Goal: Information Seeking & Learning: Find specific fact

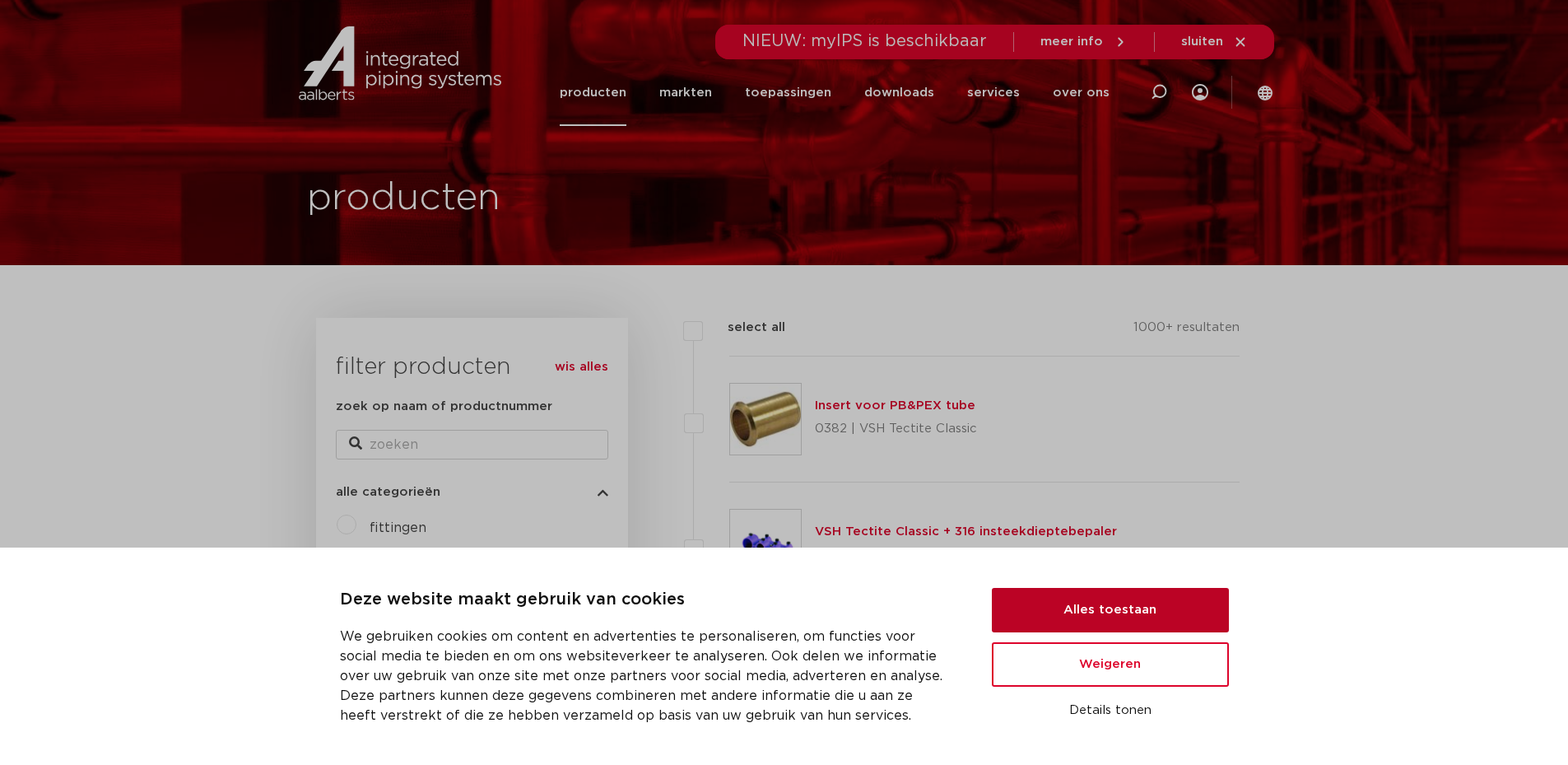
scroll to position [1153, 0]
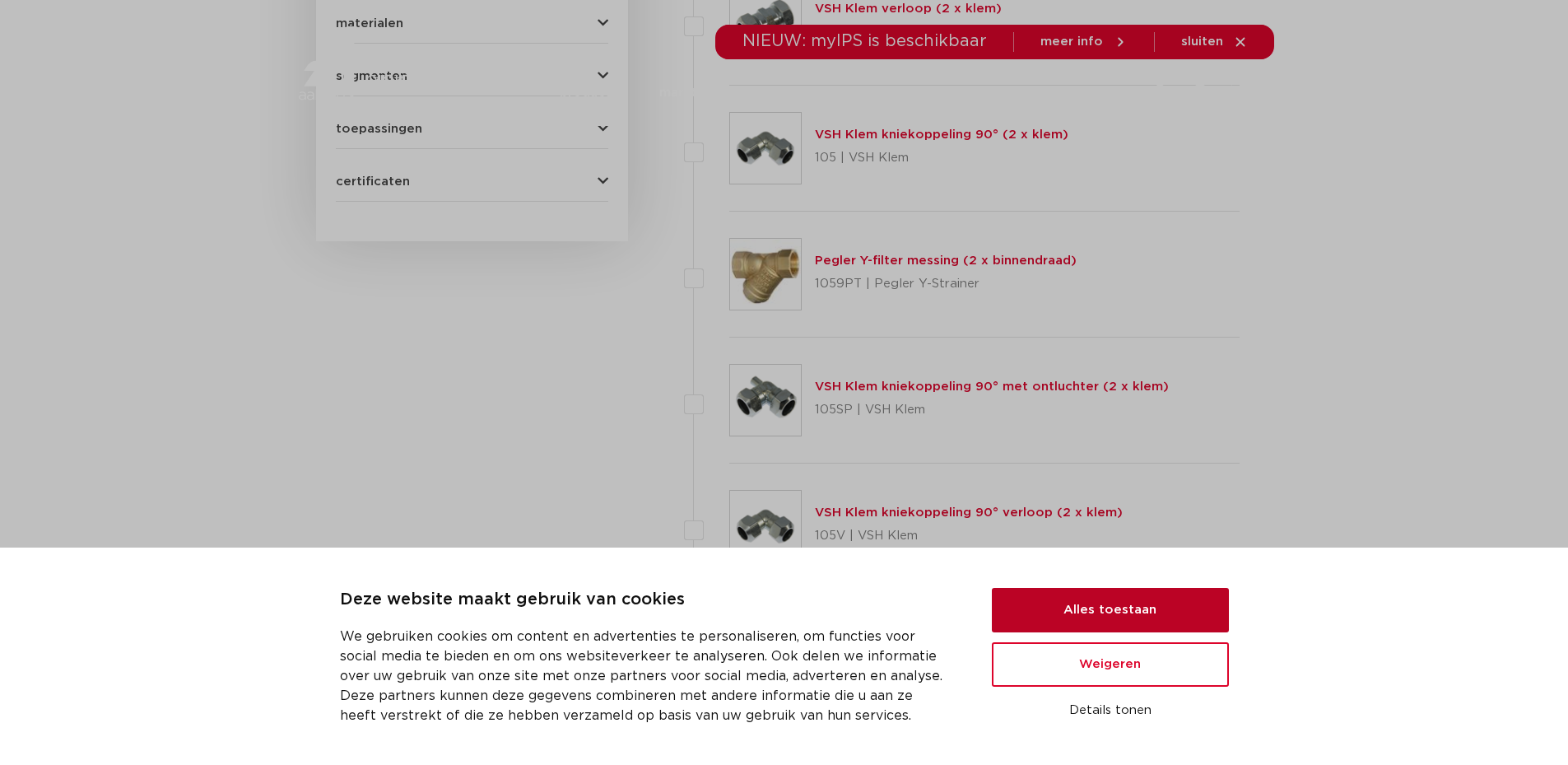
click at [1136, 616] on button "Alles toestaan" at bounding box center [1110, 609] width 237 height 44
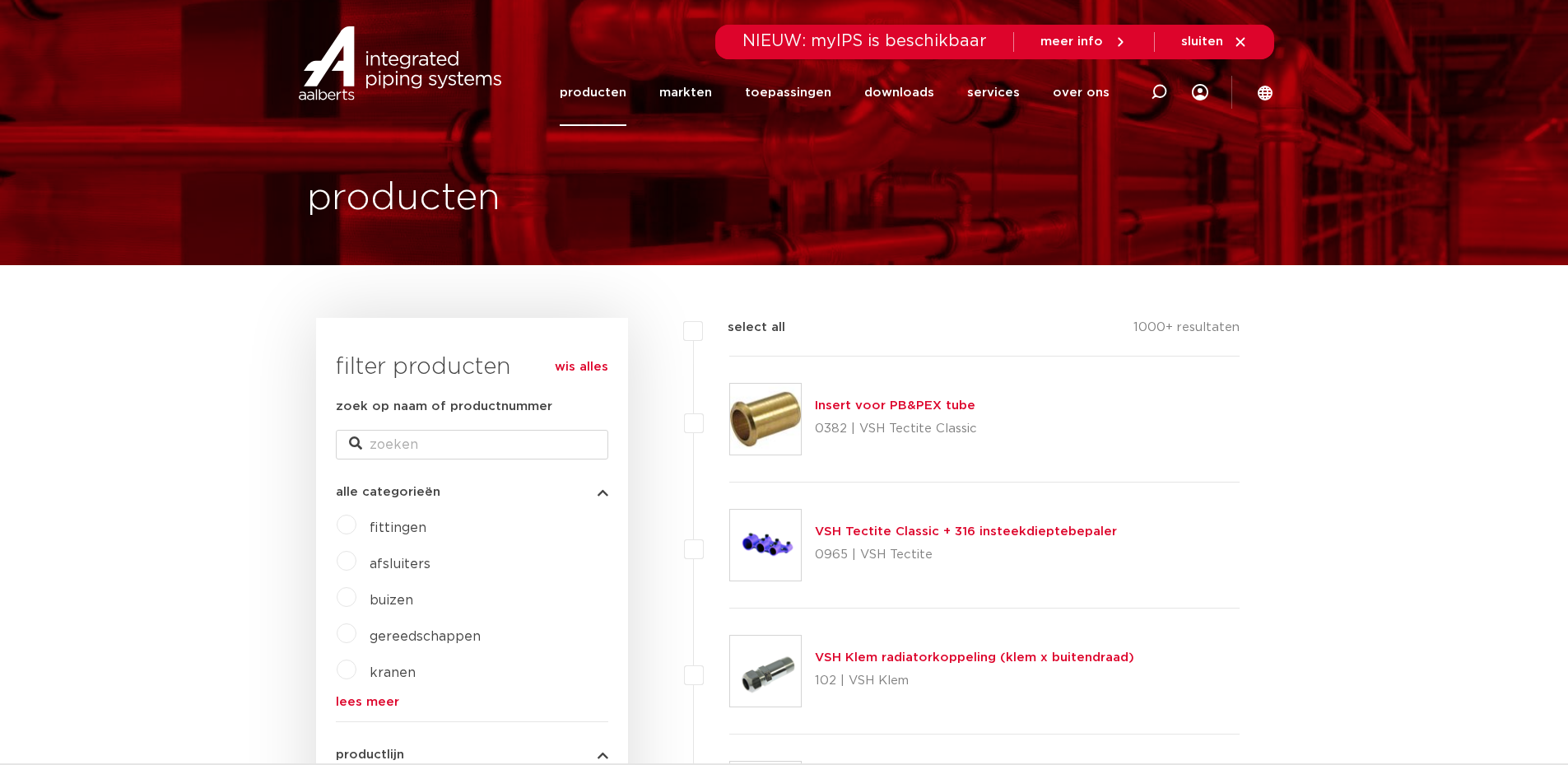
scroll to position [0, 0]
click at [1161, 90] on icon at bounding box center [1159, 91] width 16 height 16
click at [927, 107] on div "Zoeken" at bounding box center [921, 94] width 518 height 42
click at [927, 98] on input "Zoeken" at bounding box center [921, 90] width 518 height 33
paste input "38239"
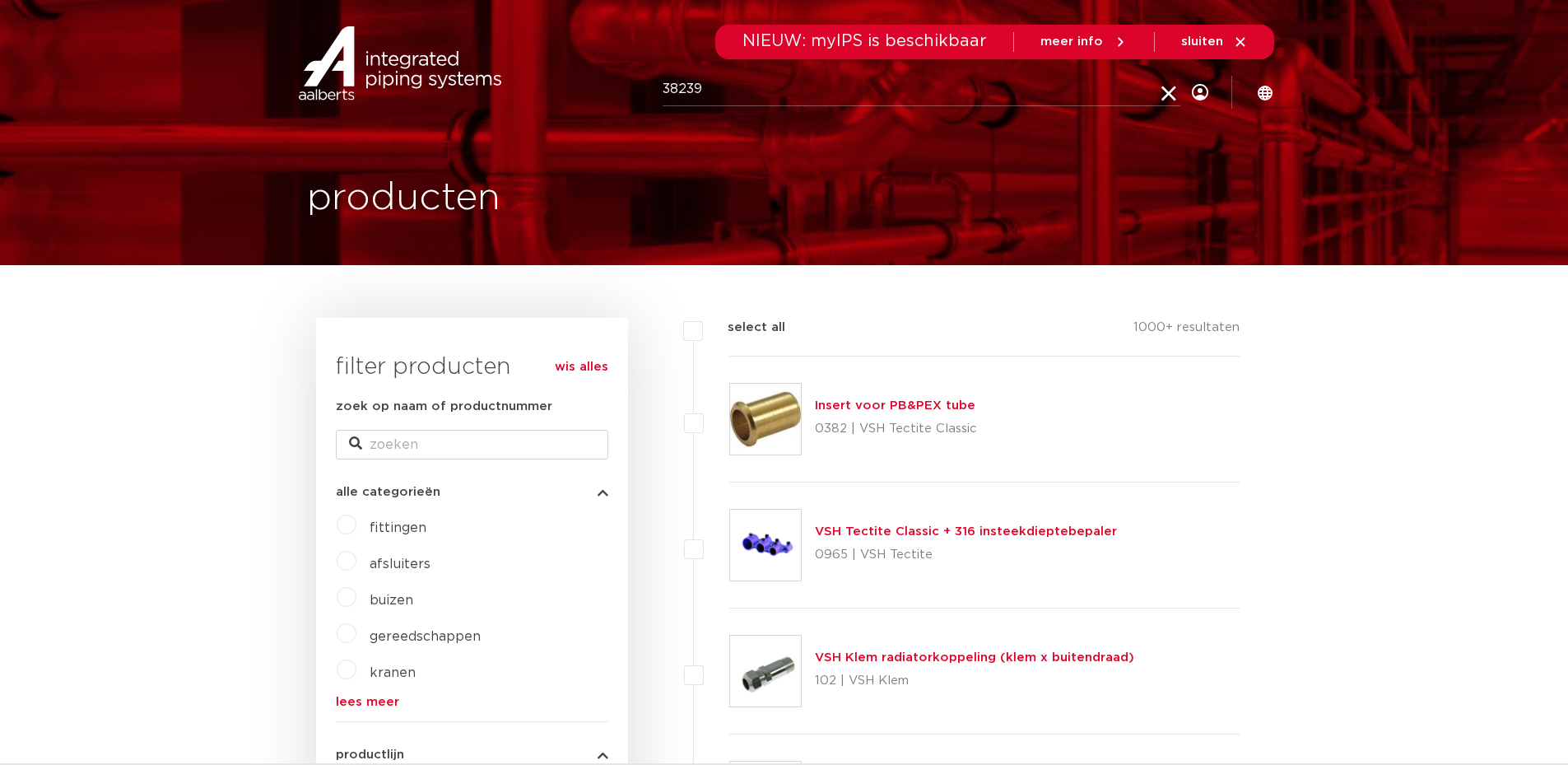
type input "38239"
click button "Zoeken" at bounding box center [0, 0] width 0 height 0
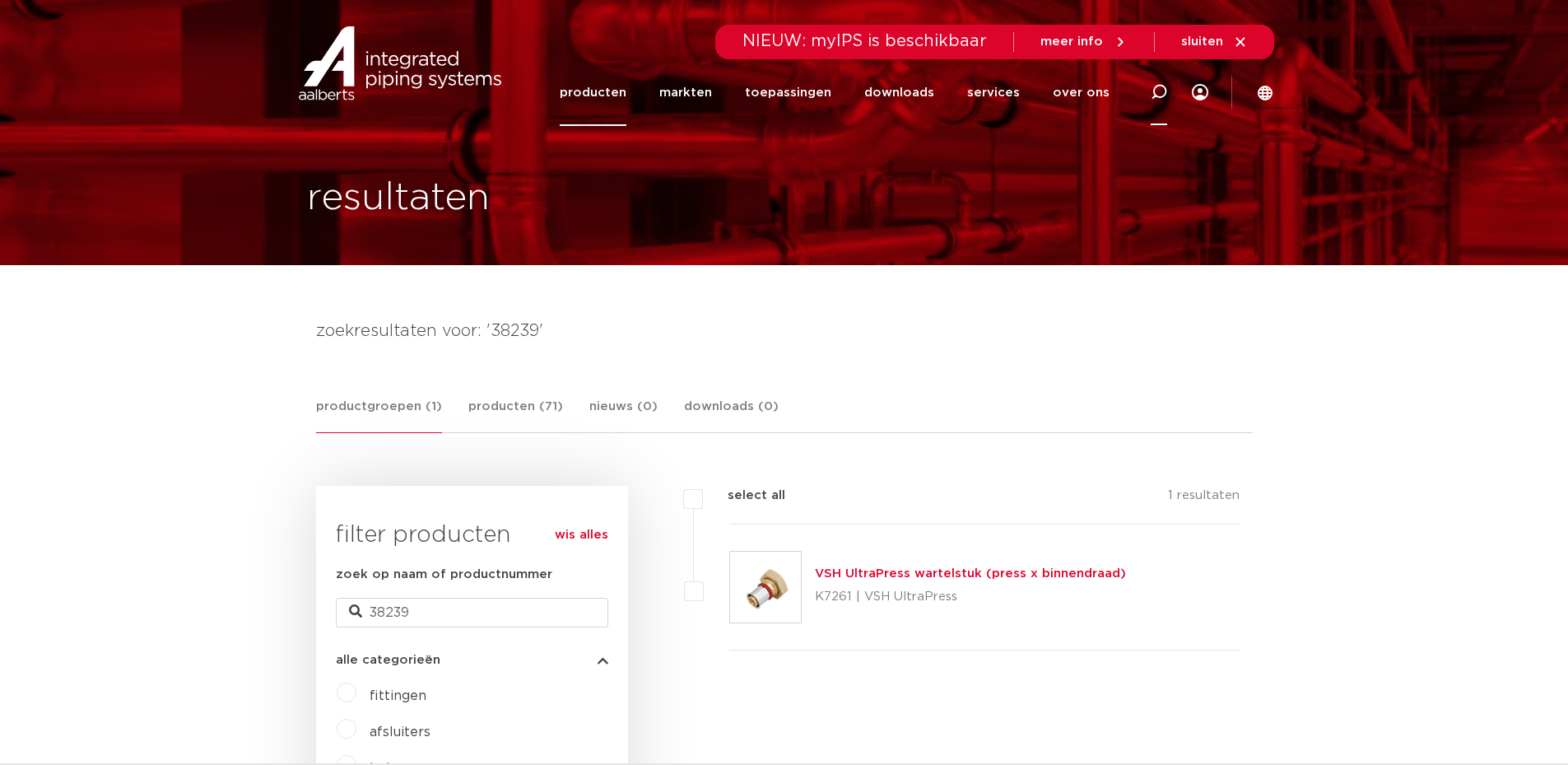
click at [1149, 91] on div at bounding box center [1159, 92] width 66 height 68
paste input "XPress koperen wartelkoppeling"
type input "XPress koperen wartelkoppeling"
click button "Zoeken" at bounding box center [0, 0] width 0 height 0
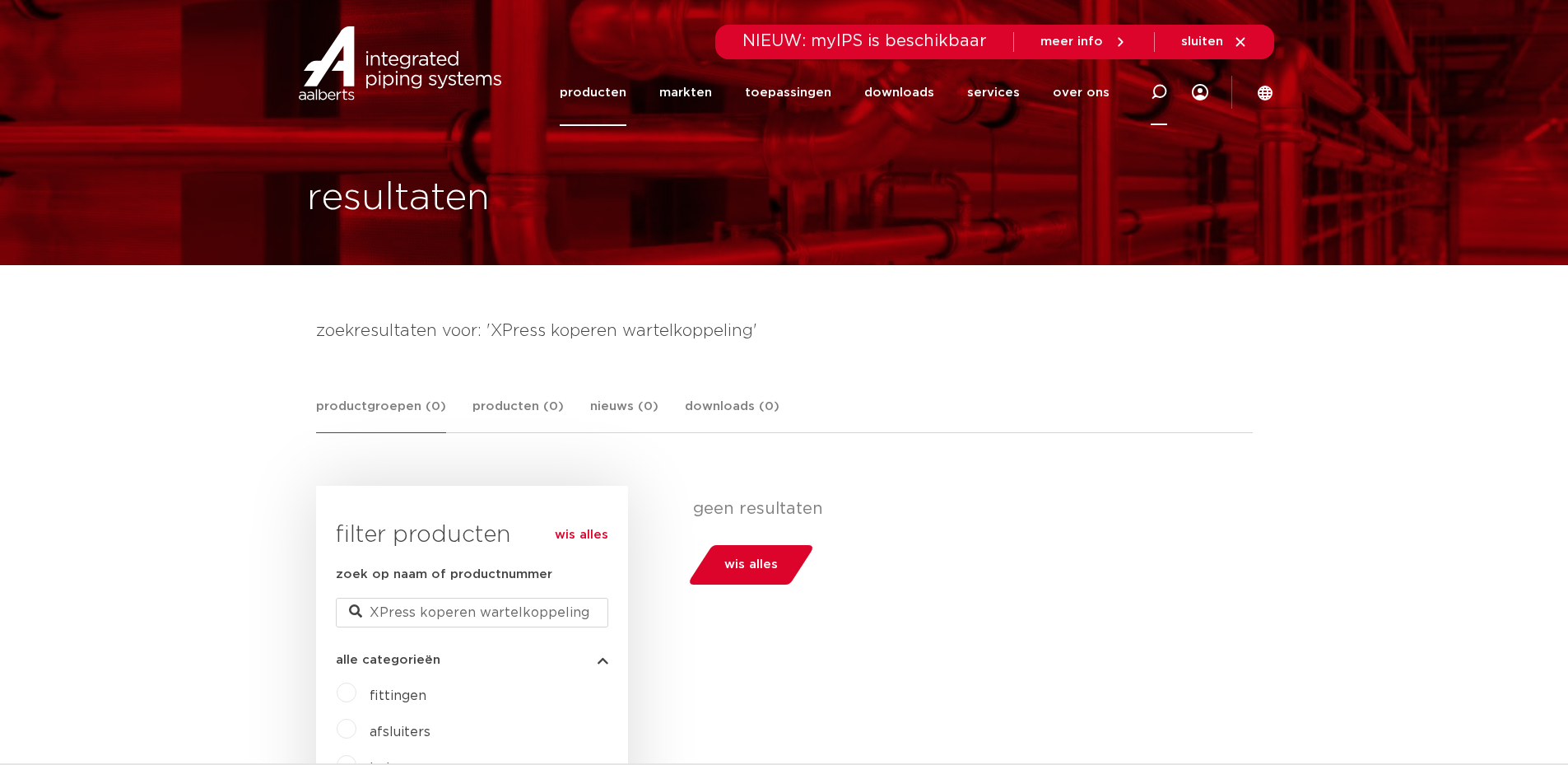
click at [1160, 91] on icon at bounding box center [1159, 91] width 16 height 16
click at [916, 148] on div "resultaten" at bounding box center [784, 132] width 979 height 265
click at [1225, 43] on span "sluiten" at bounding box center [1214, 42] width 67 height 15
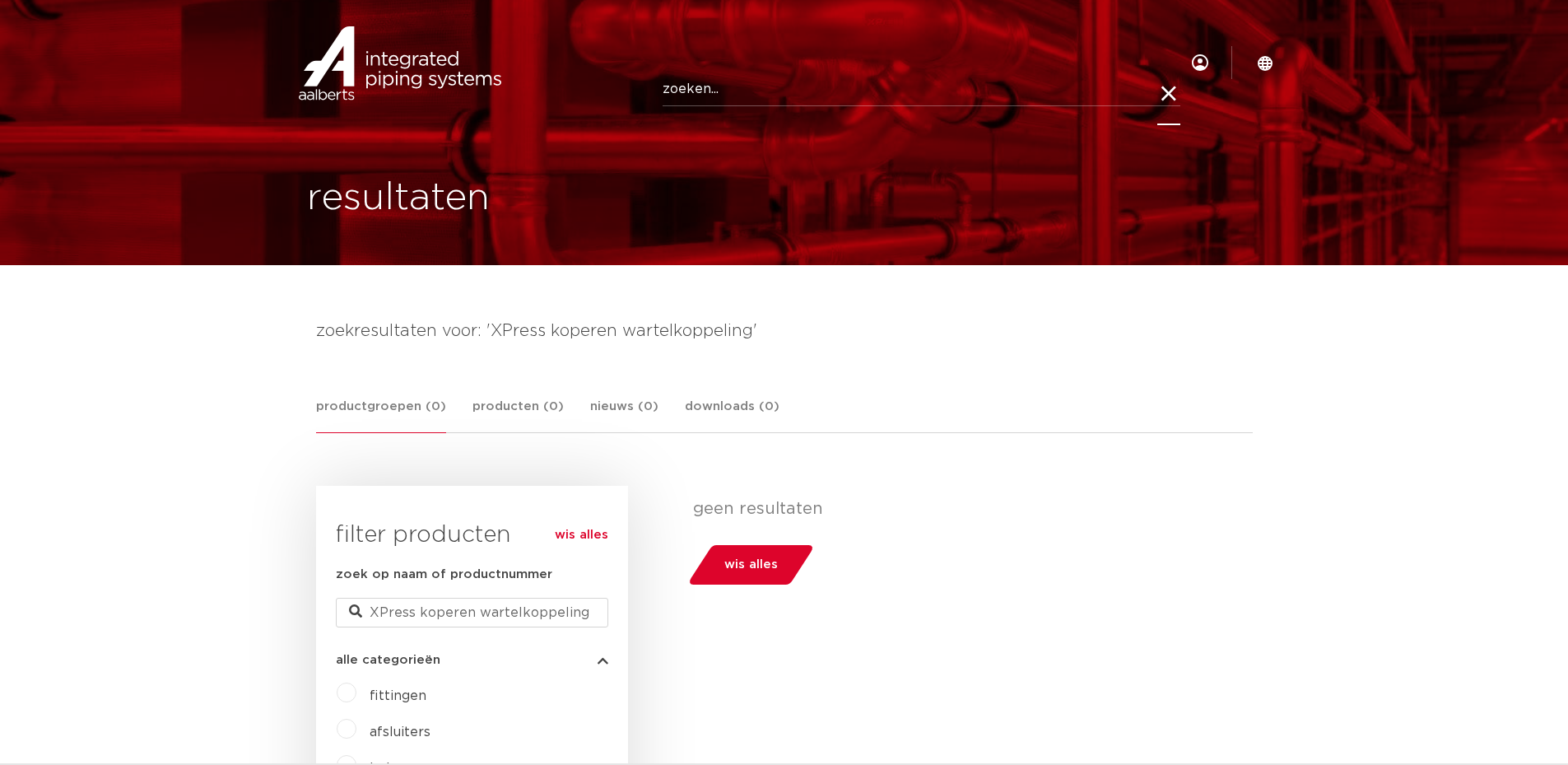
click at [1164, 96] on icon at bounding box center [1169, 94] width 23 height 23
click at [620, 72] on link "producten" at bounding box center [592, 62] width 67 height 67
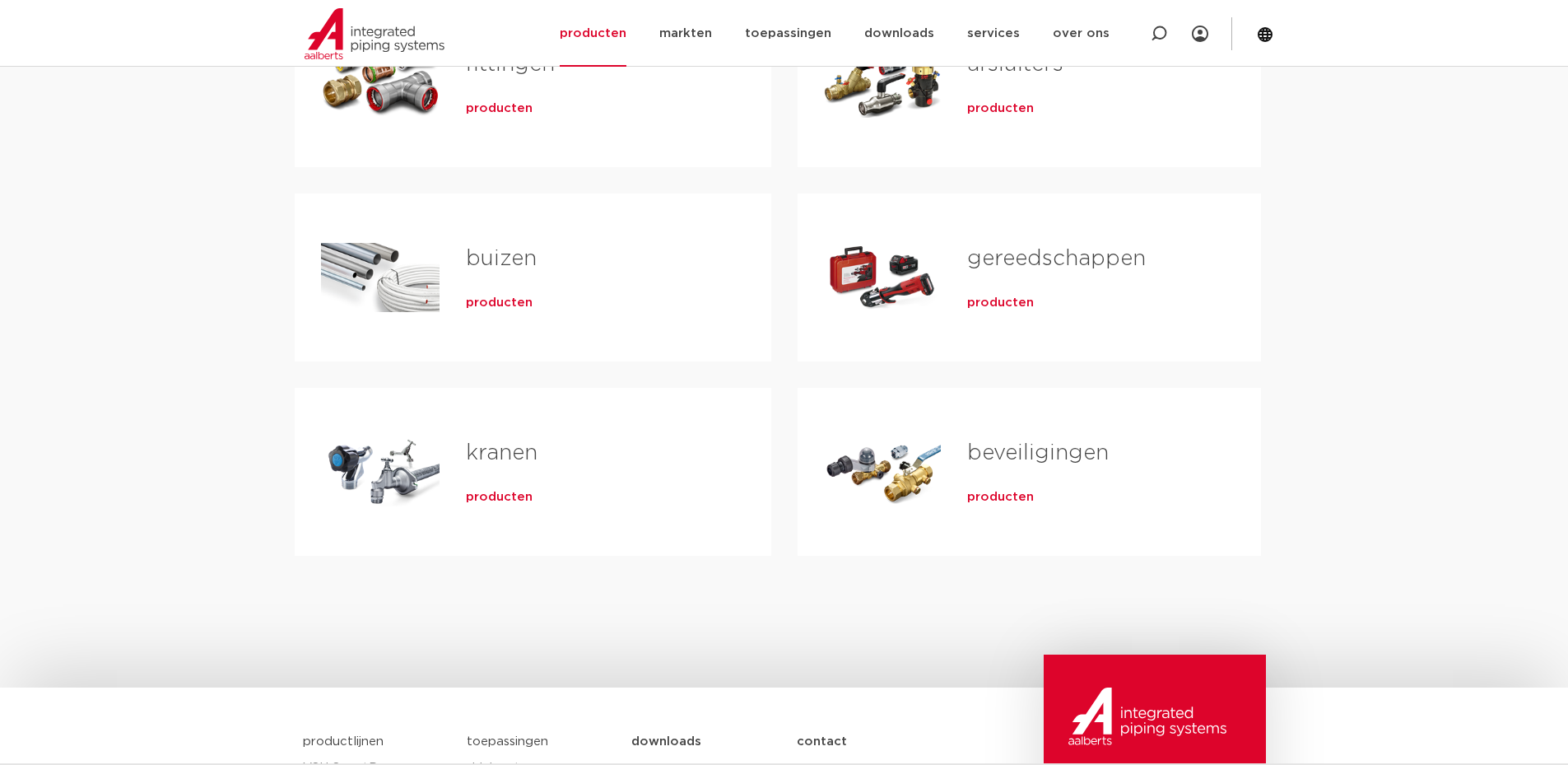
scroll to position [247, 0]
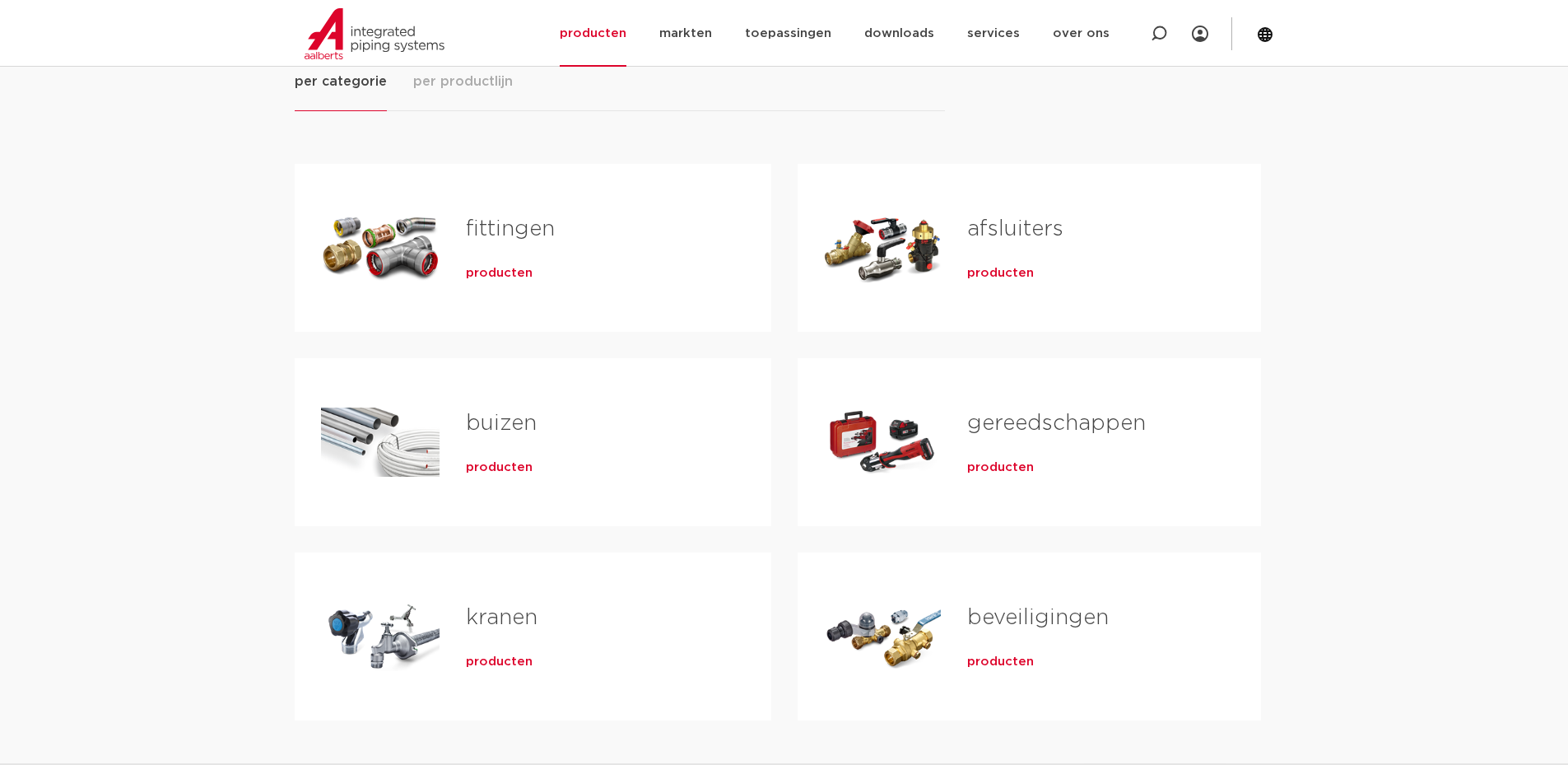
click at [490, 278] on span "producten" at bounding box center [499, 273] width 67 height 16
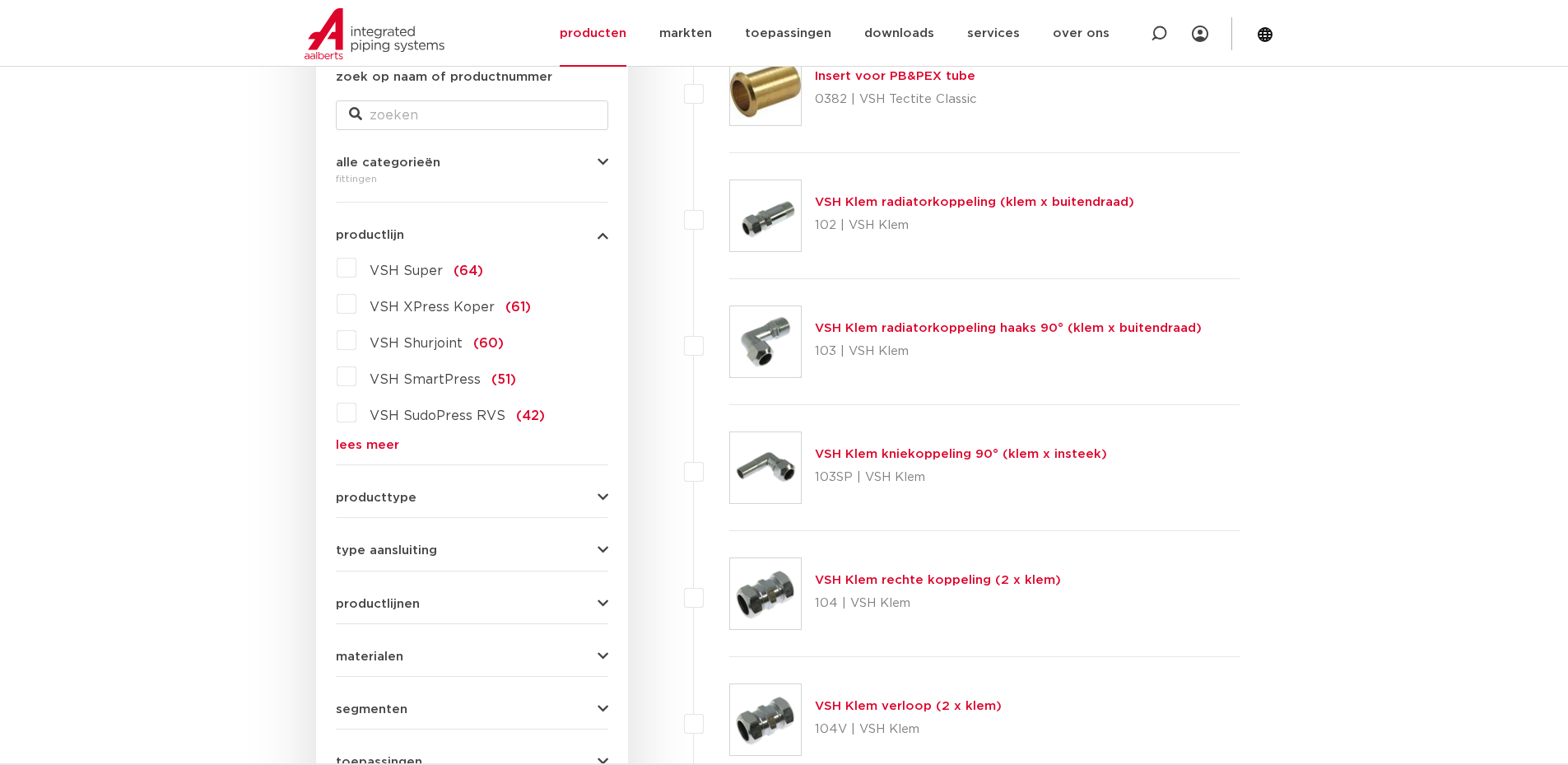
click at [357, 308] on label "VSH XPress Koper (61)" at bounding box center [443, 304] width 175 height 26
click at [0, 0] on input "VSH XPress Koper (61)" at bounding box center [0, 0] width 0 height 0
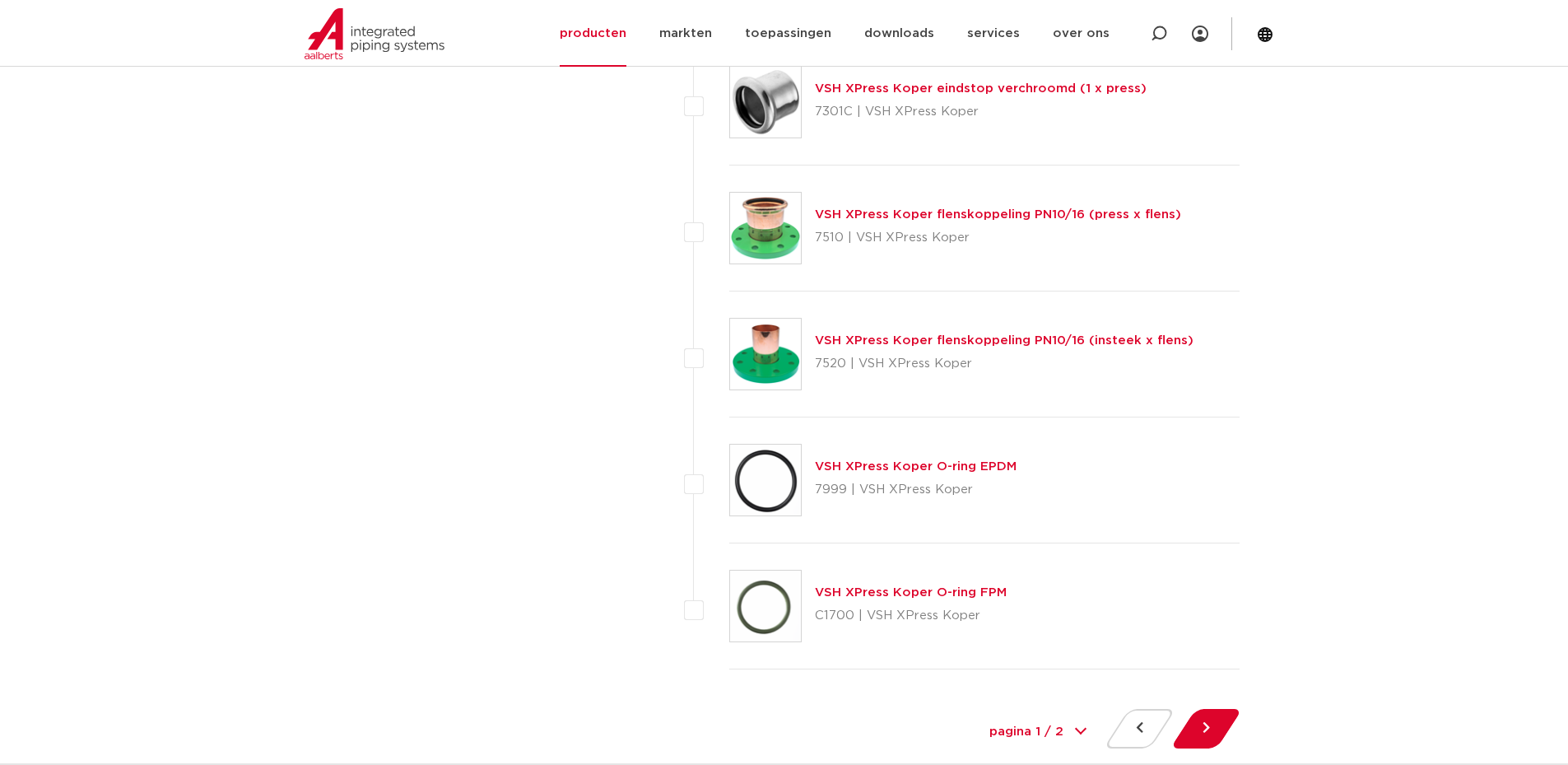
scroll to position [7491, 0]
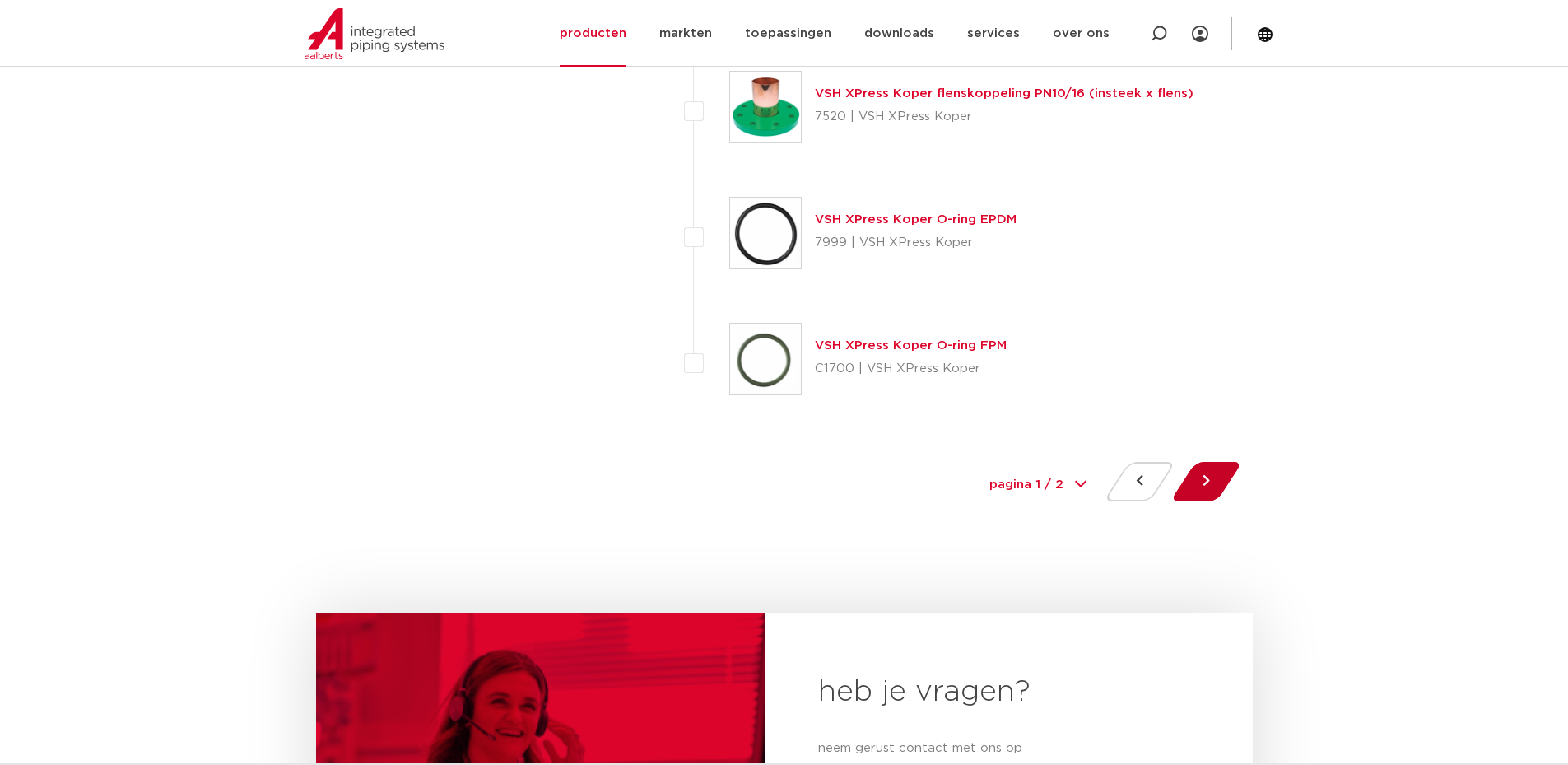
click at [1215, 491] on button at bounding box center [1207, 482] width 47 height 40
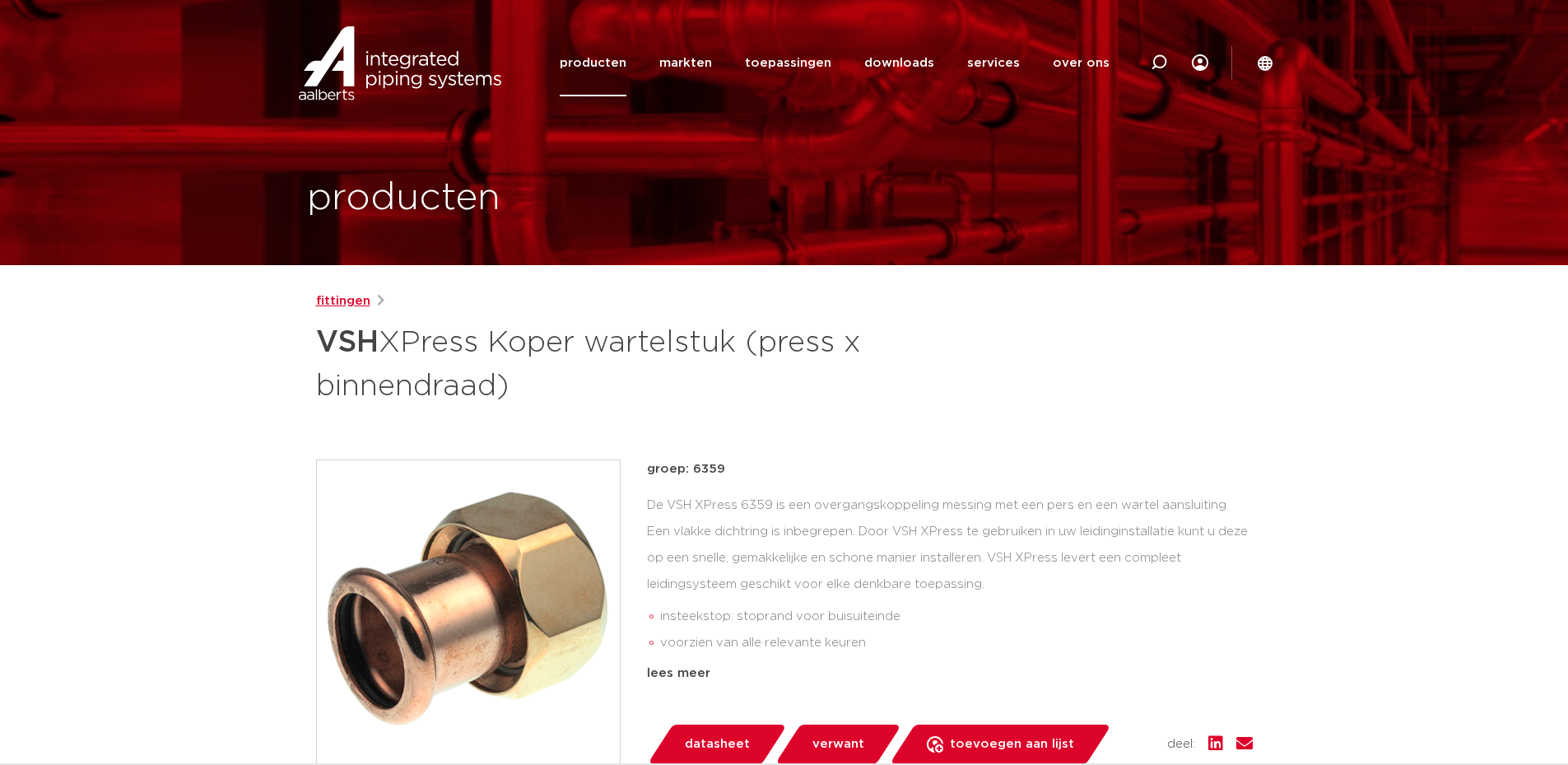
click at [346, 301] on link "fittingen" at bounding box center [343, 301] width 55 height 20
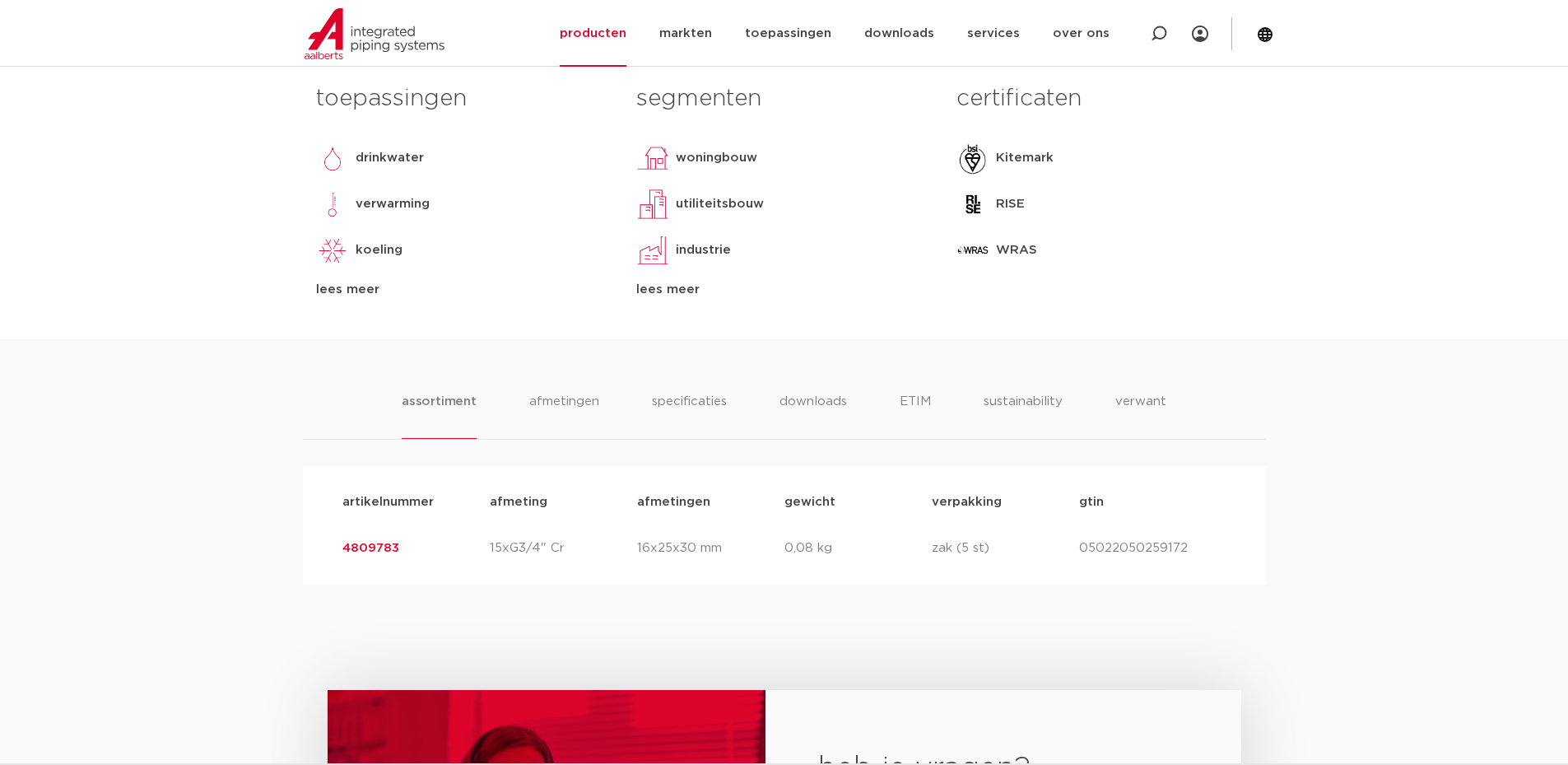
scroll to position [988, 0]
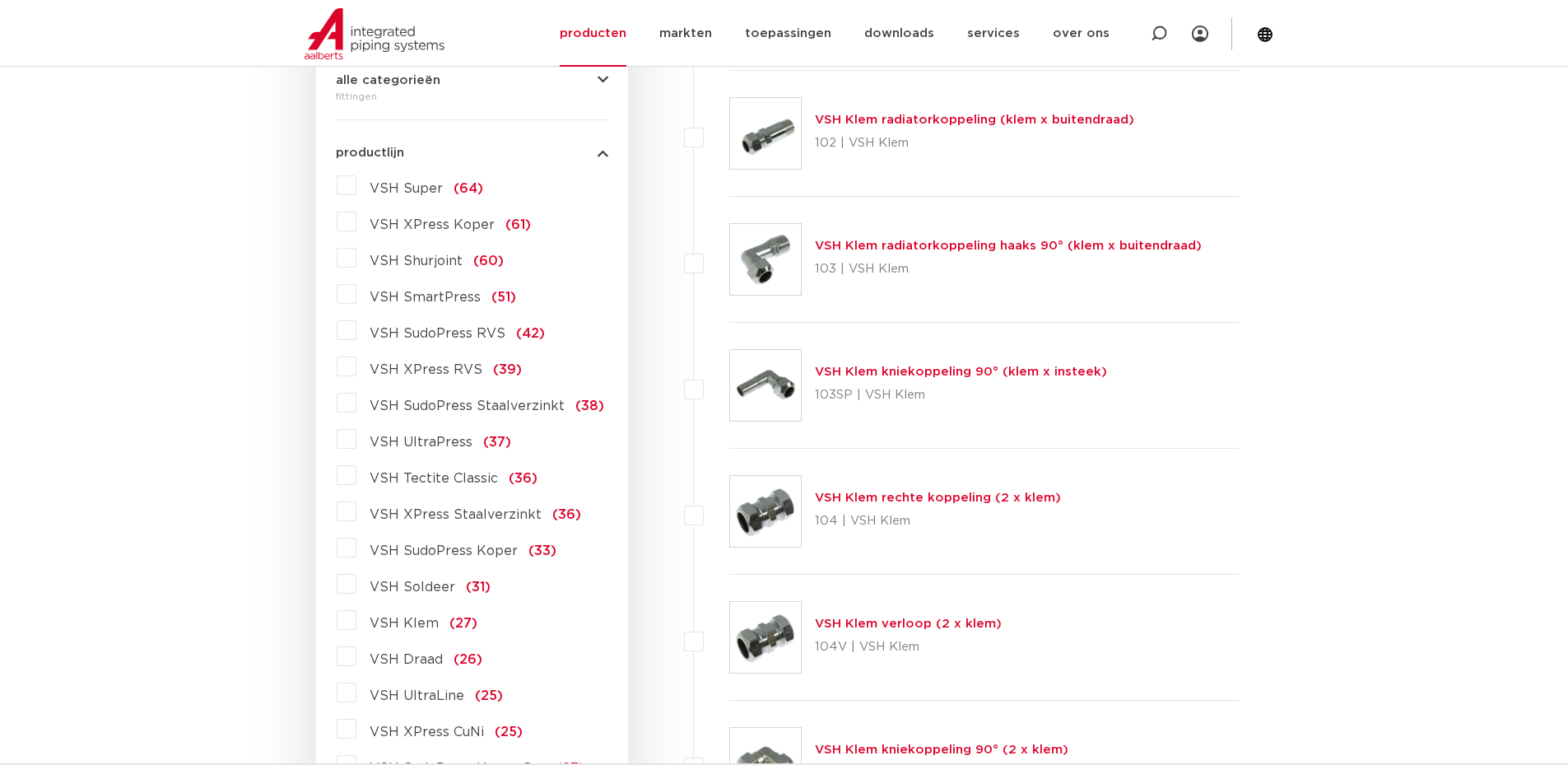
scroll to position [494, 0]
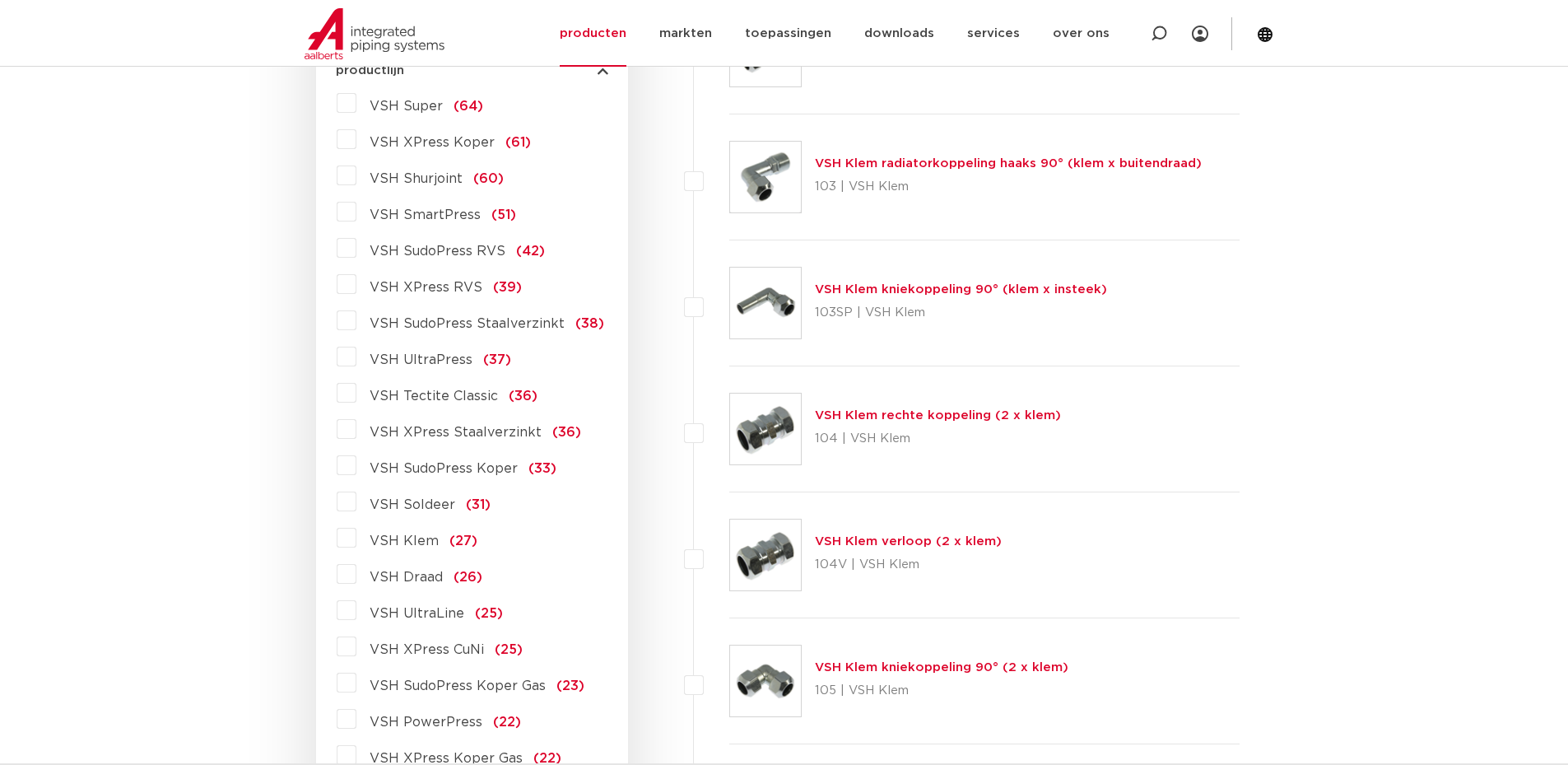
click at [357, 437] on label "VSH XPress Staalverzinkt (36)" at bounding box center [469, 429] width 225 height 26
click at [0, 0] on input "VSH XPress Staalverzinkt (36)" at bounding box center [0, 0] width 0 height 0
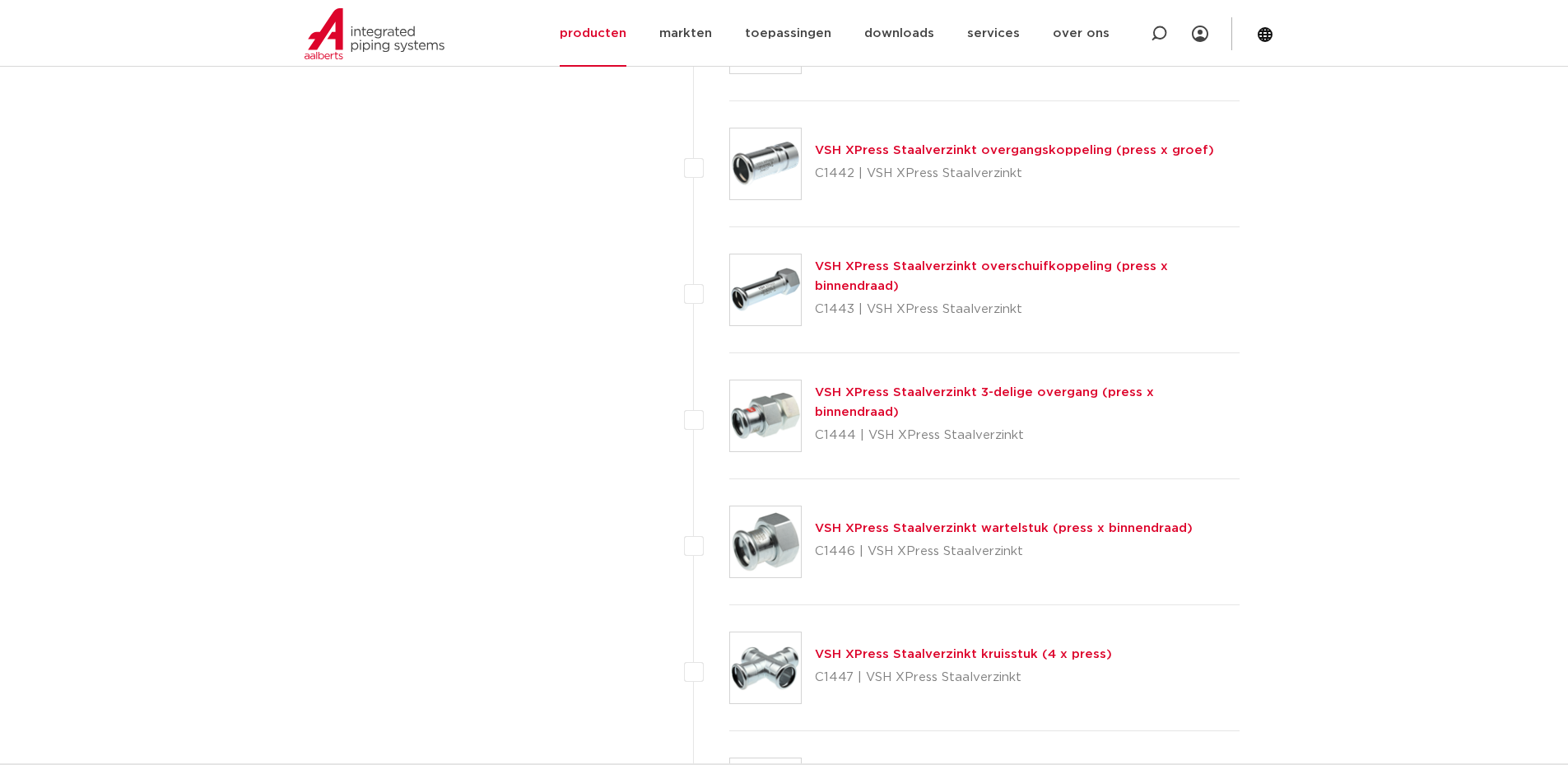
scroll to position [4363, 0]
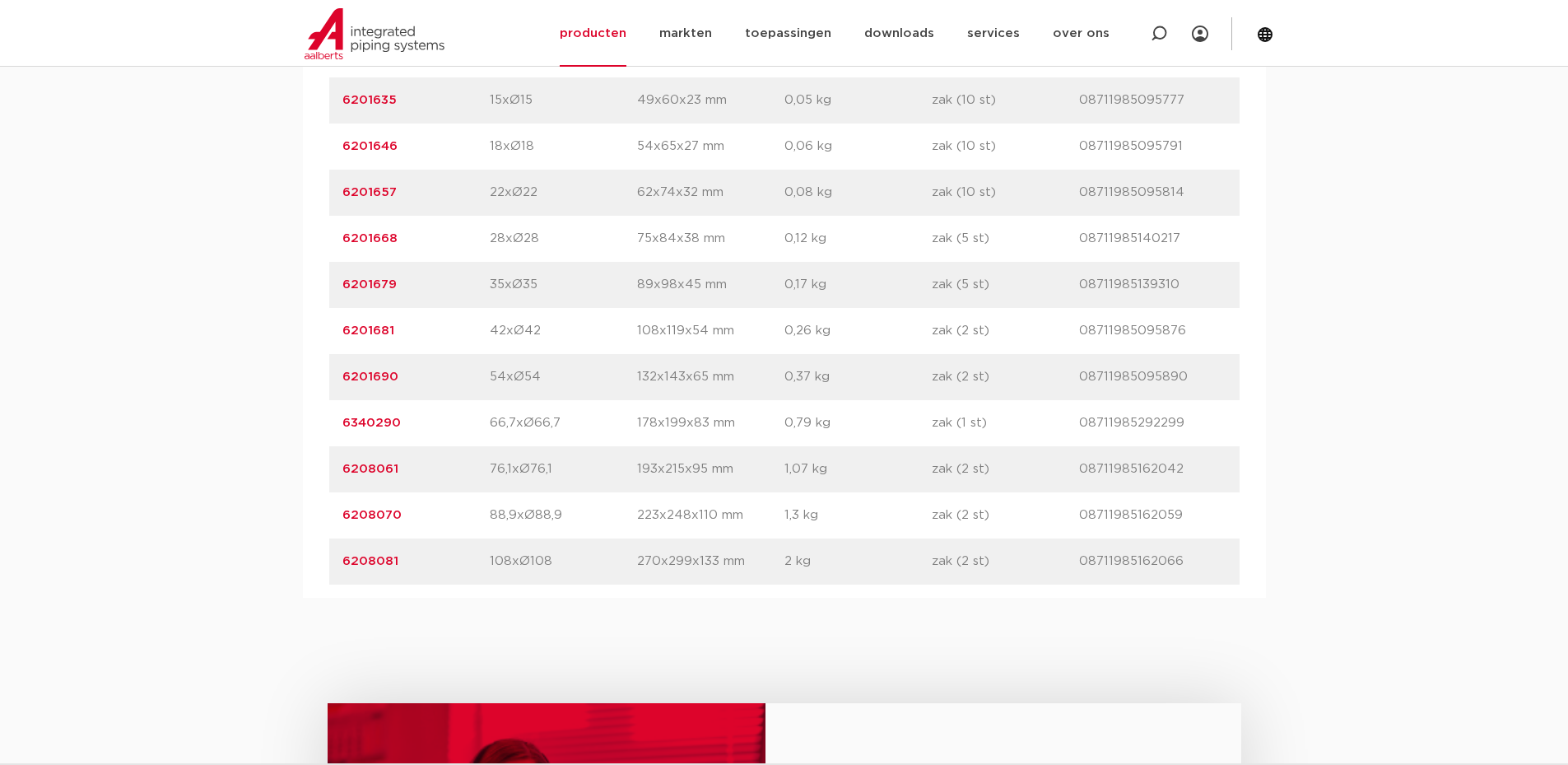
scroll to position [1070, 0]
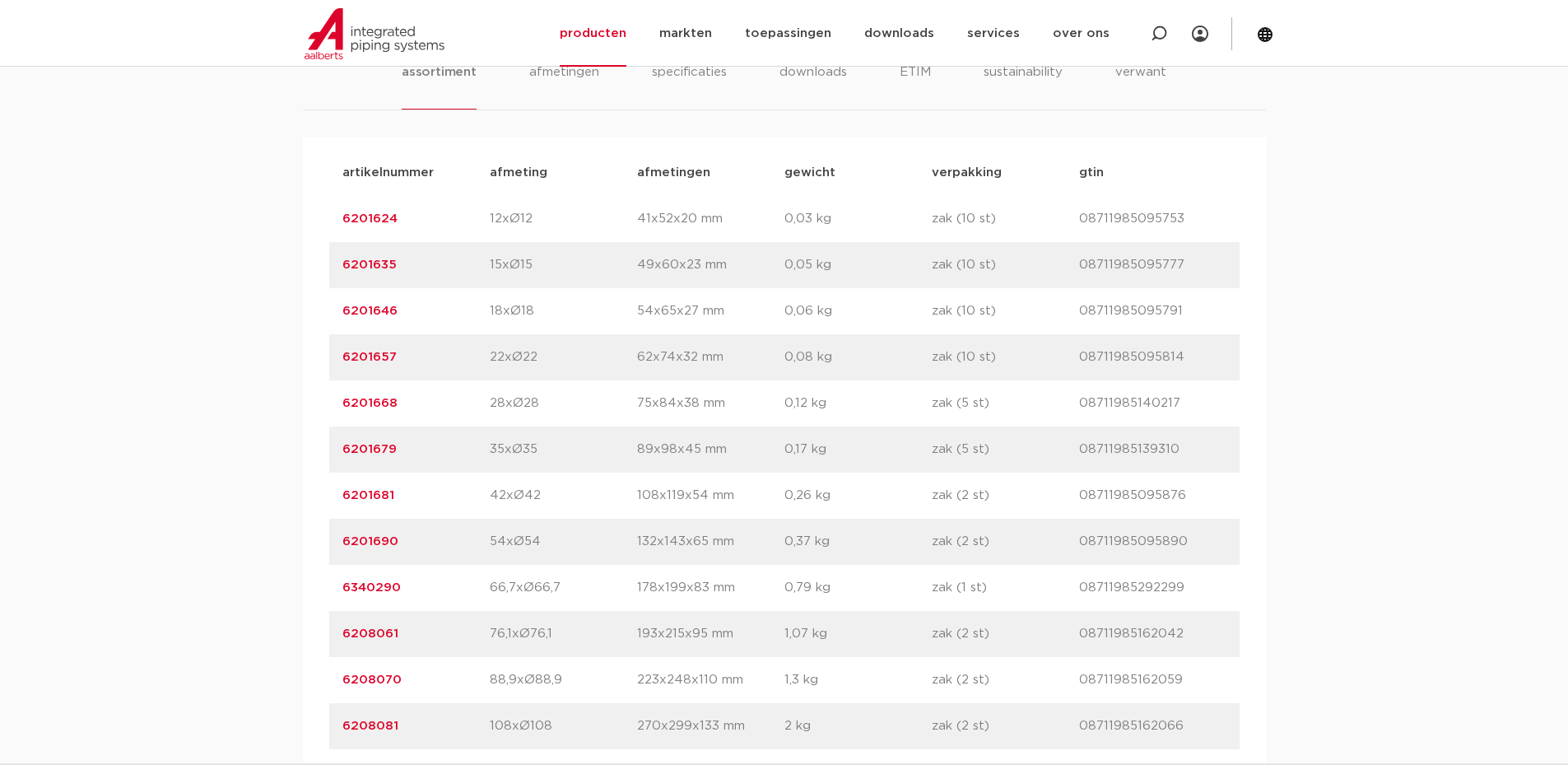
drag, startPoint x: 415, startPoint y: 402, endPoint x: 344, endPoint y: 404, distance: 71.0
click at [344, 404] on p "6201668" at bounding box center [416, 403] width 147 height 20
copy link "6201668"
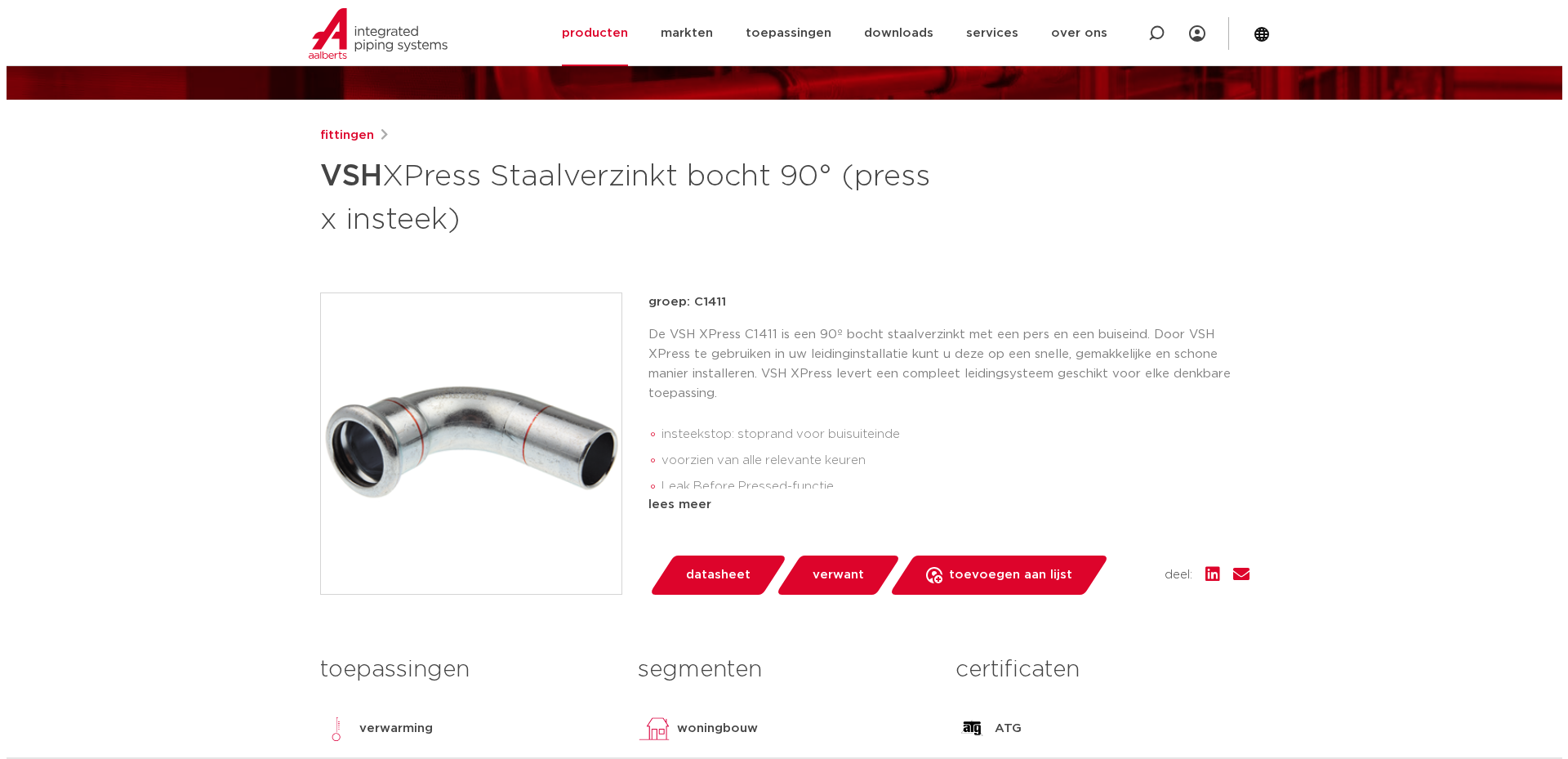
scroll to position [0, 0]
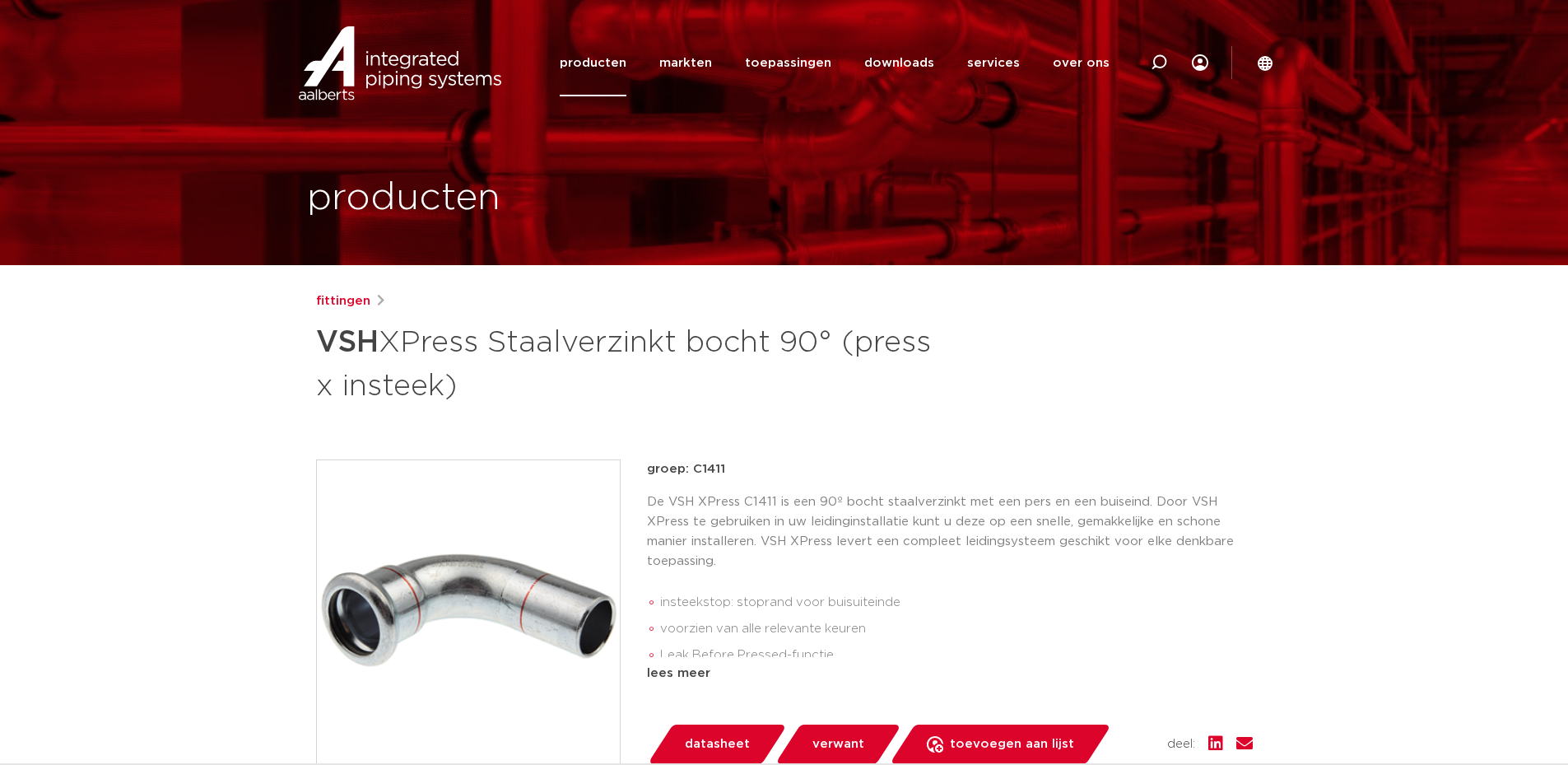
click at [519, 591] on img at bounding box center [468, 611] width 303 height 303
